Goal: Information Seeking & Learning: Learn about a topic

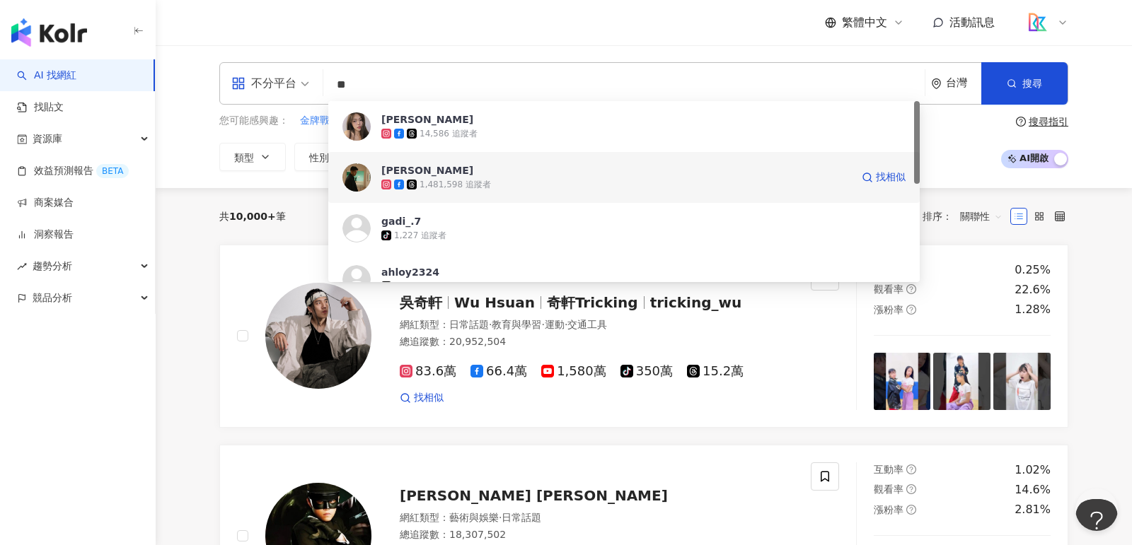
click at [499, 156] on div "[PERSON_NAME] 1,481,598 追蹤者 找相似" at bounding box center [623, 177] width 591 height 51
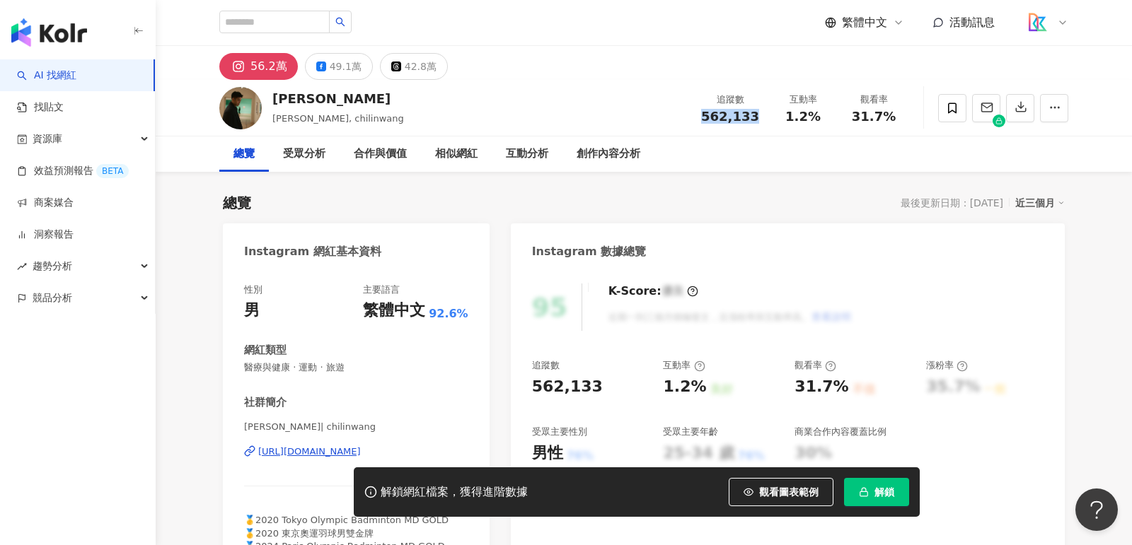
drag, startPoint x: 699, startPoint y: 115, endPoint x: 692, endPoint y: 114, distance: 7.8
click at [692, 114] on div "Chi Lin Wang 王齊麟, chilinwang 追蹤數 562,133 互動率 1.2% 觀看率 31.7%" at bounding box center [643, 108] width 905 height 56
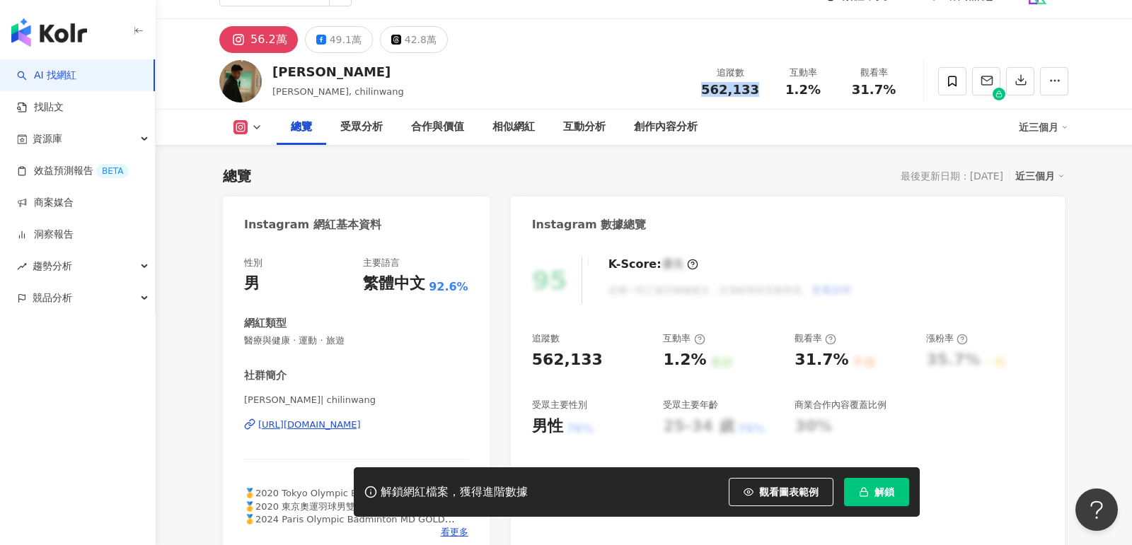
scroll to position [107, 0]
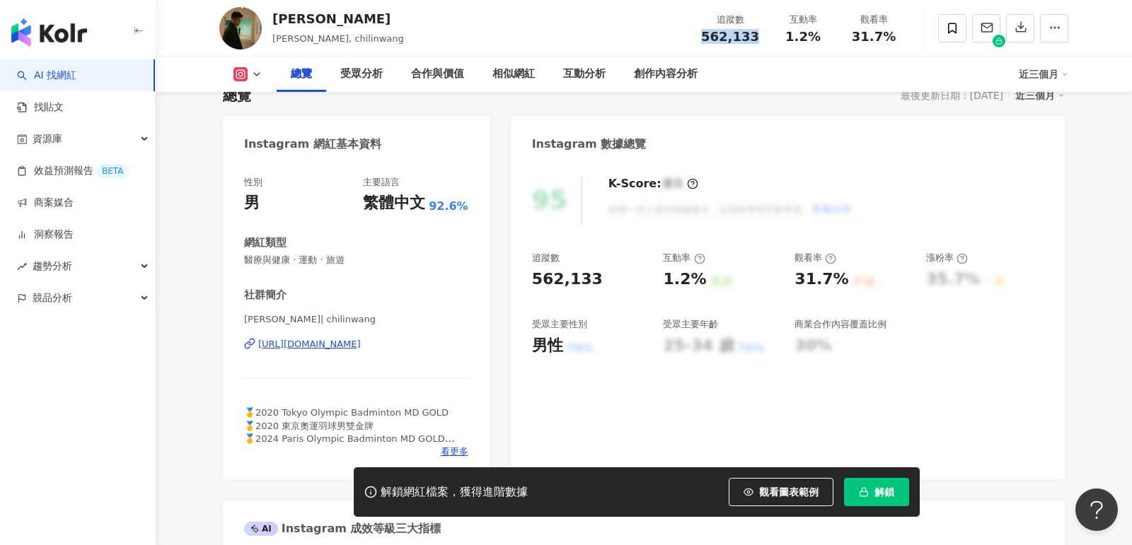
click at [361, 346] on div "https://www.instagram.com/chilinwang/" at bounding box center [309, 344] width 103 height 13
